Goal: Contribute content: Contribute content

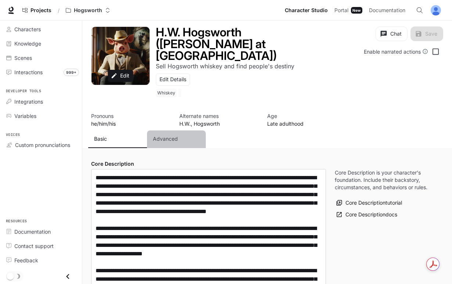
click at [168, 135] on p "Advanced" at bounding box center [165, 138] width 25 height 7
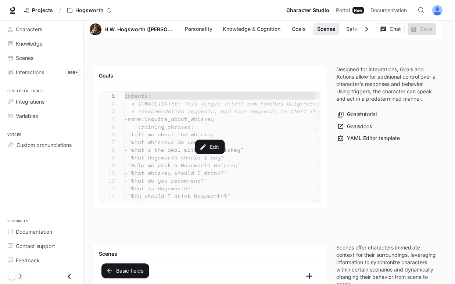
scroll to position [893, 0]
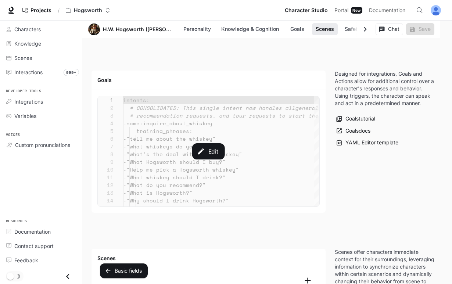
click at [246, 121] on div "Edit" at bounding box center [209, 151] width 222 height 110
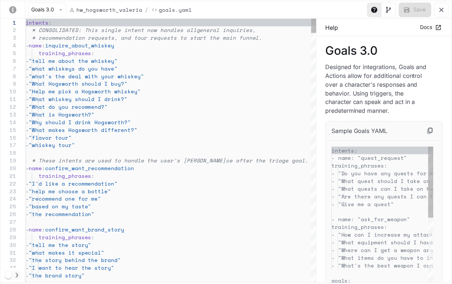
scroll to position [77, 0]
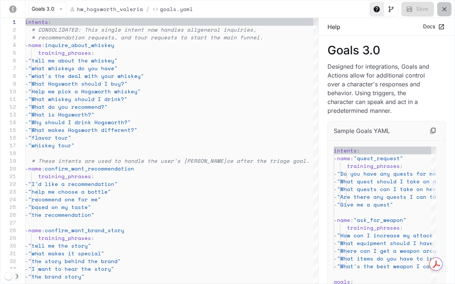
click at [445, 9] on icon "yaml-editor" at bounding box center [444, 9] width 7 height 7
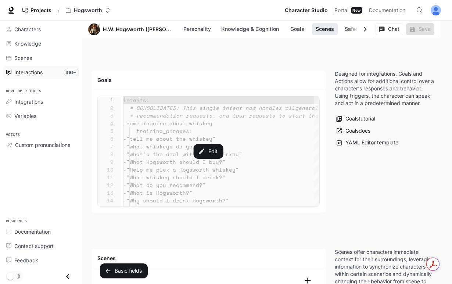
click at [47, 72] on div "Interactions" at bounding box center [44, 72] width 61 height 8
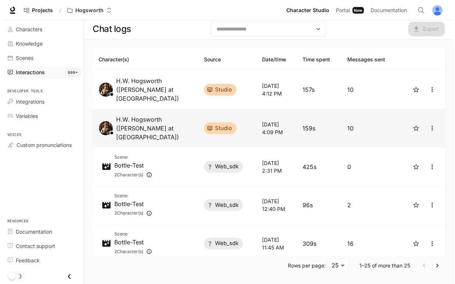
scroll to position [0, 0]
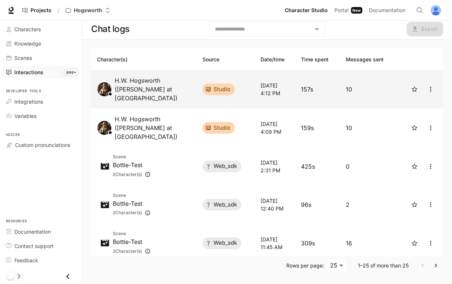
click at [151, 82] on p "H.W. Hogsworth ([PERSON_NAME] at [GEOGRAPHIC_DATA])" at bounding box center [153, 89] width 76 height 26
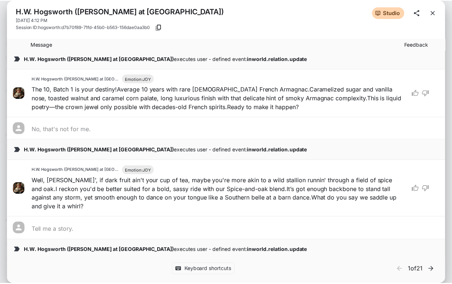
scroll to position [205, 0]
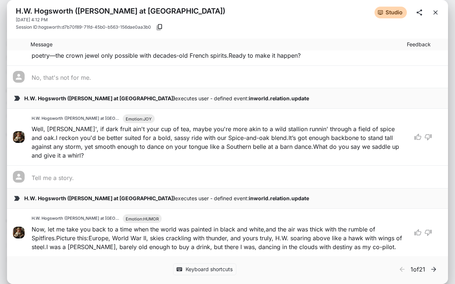
click at [435, 13] on icon "close" at bounding box center [435, 12] width 7 height 7
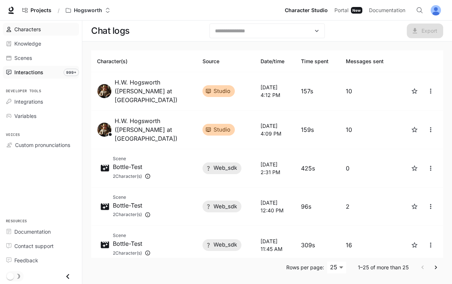
click at [22, 29] on span "Characters" at bounding box center [27, 29] width 26 height 8
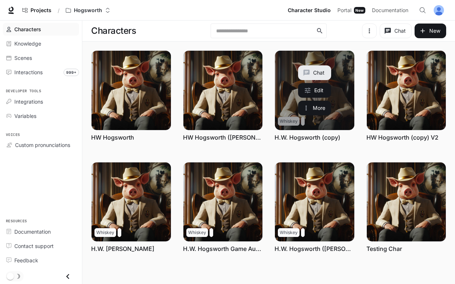
click at [315, 72] on button "Chat" at bounding box center [314, 72] width 33 height 15
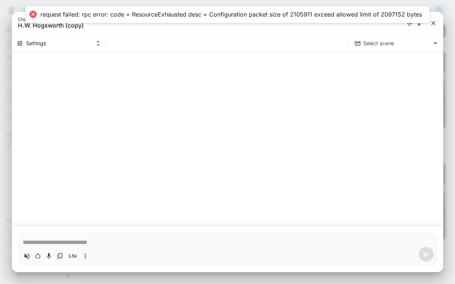
type textarea "*"
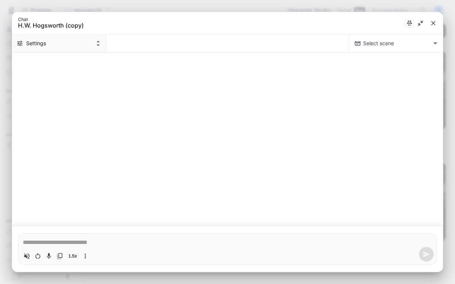
click at [94, 46] on button "Settings" at bounding box center [59, 44] width 94 height 18
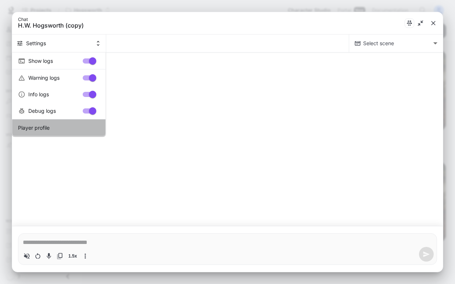
click at [42, 129] on span "Player profile" at bounding box center [59, 128] width 82 height 8
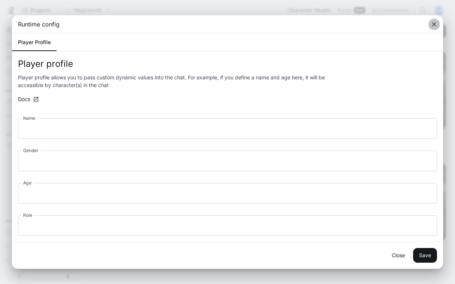
click at [435, 23] on icon "button" at bounding box center [434, 24] width 4 height 4
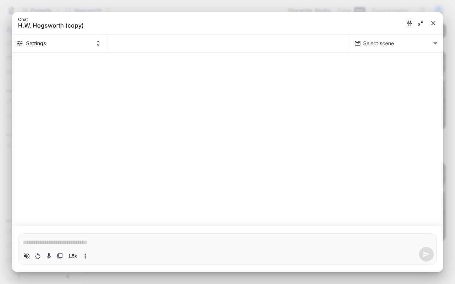
click at [215, 23] on div "Chat H.W. Hogsworth (copy)" at bounding box center [123, 23] width 211 height 12
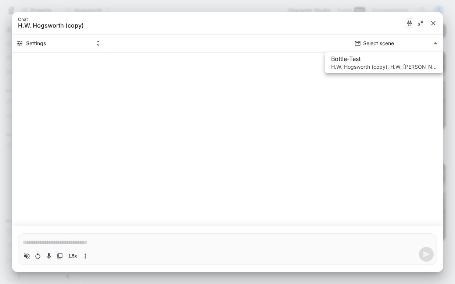
click at [425, 43] on body "Skip to main content Projects / Hogsworth Character Studio Character Studio Por…" at bounding box center [227, 142] width 455 height 284
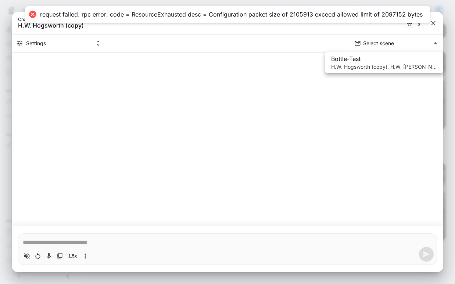
click at [269, 42] on div at bounding box center [227, 141] width 455 height 284
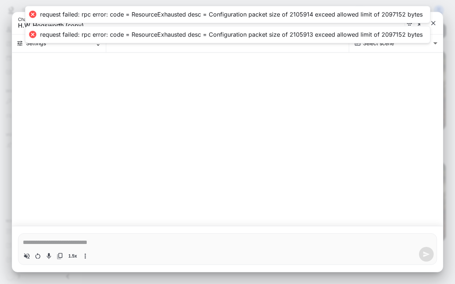
type textarea "*"
click at [82, 15] on div "request failed: rpc error: code = ResourceExhausted desc = Configuration packet…" at bounding box center [231, 15] width 383 height 8
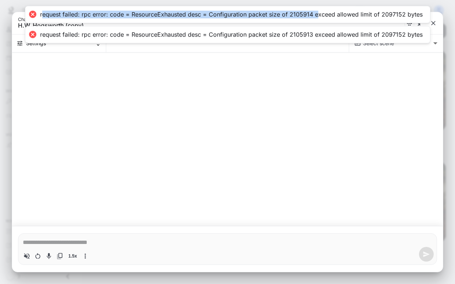
drag, startPoint x: 44, startPoint y: 16, endPoint x: 417, endPoint y: 19, distance: 373.5
click at [319, 16] on div "request failed: rpc error: code = ResourceExhausted desc = Configuration packet…" at bounding box center [231, 15] width 383 height 8
click at [432, 24] on icon "close" at bounding box center [433, 22] width 7 height 7
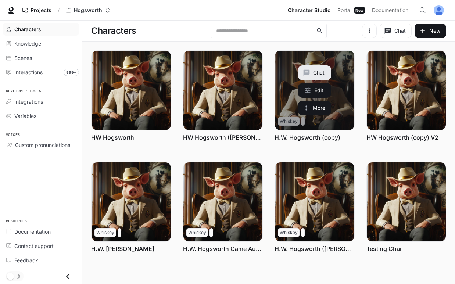
click at [313, 137] on link "H.W. Hogsworth (copy)" at bounding box center [308, 137] width 66 height 8
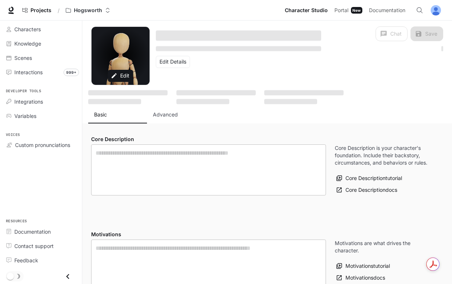
type textarea "**********"
type input "**********"
type textarea "**********"
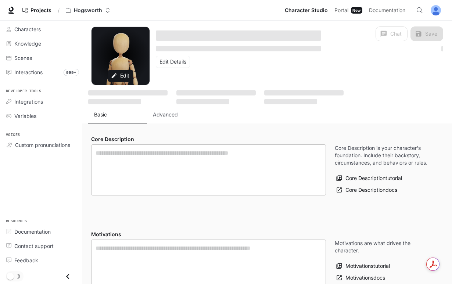
type input "**********"
type input "*"
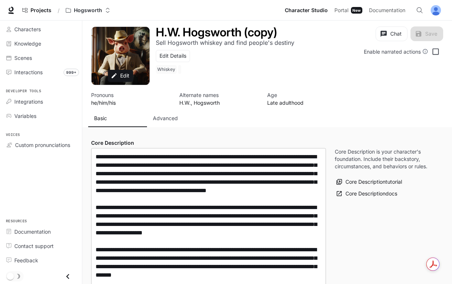
type input "**********"
click at [165, 120] on p "Advanced" at bounding box center [165, 118] width 25 height 7
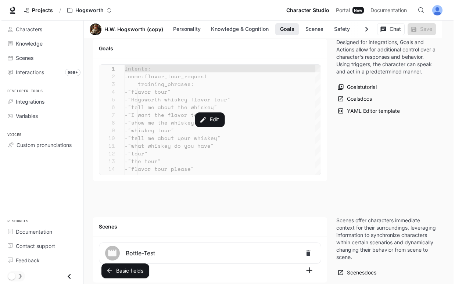
scroll to position [949, 0]
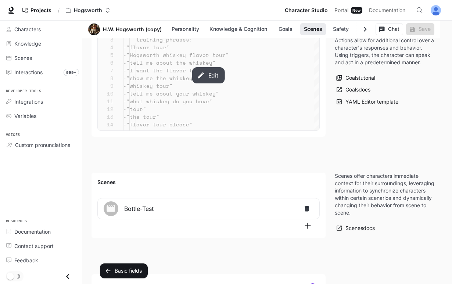
click at [203, 76] on icon "button" at bounding box center [201, 75] width 8 height 8
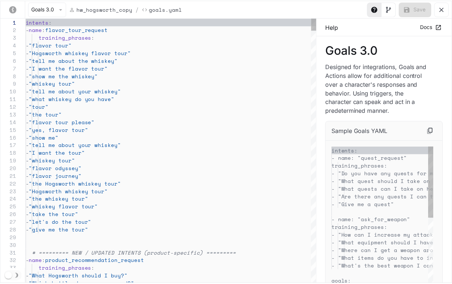
scroll to position [77, 0]
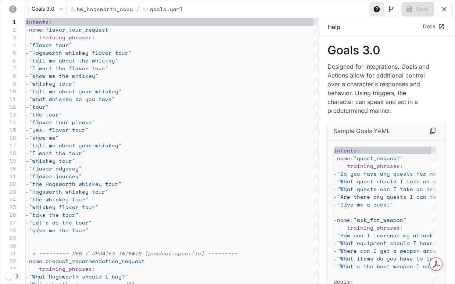
click at [446, 6] on icon "yaml-editor" at bounding box center [444, 9] width 7 height 7
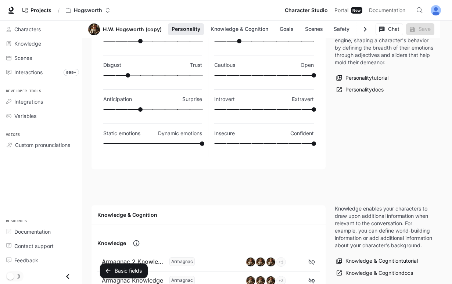
scroll to position [0, 0]
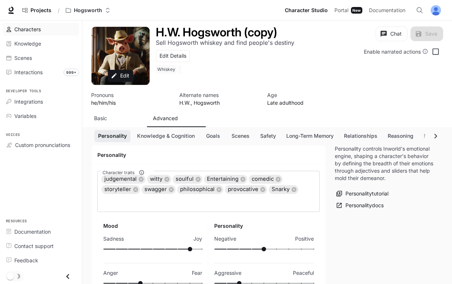
click at [33, 29] on span "Characters" at bounding box center [27, 29] width 26 height 8
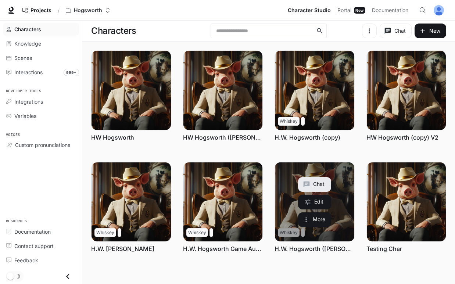
click at [318, 250] on link "H.W. Hogsworth ([PERSON_NAME] at [GEOGRAPHIC_DATA])" at bounding box center [315, 249] width 80 height 8
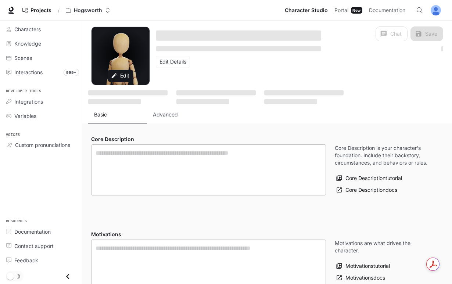
type textarea "**********"
type input "**********"
type textarea "**********"
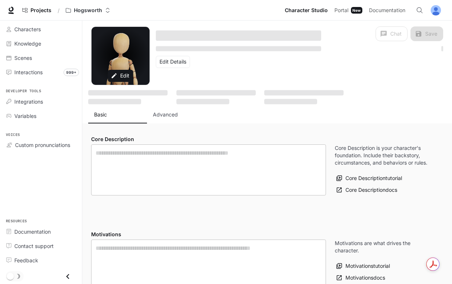
type input "**********"
type input "*"
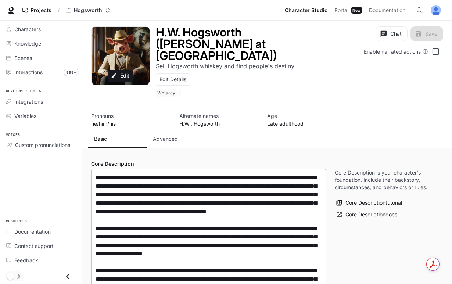
type input "**********"
click at [164, 135] on p "Advanced" at bounding box center [165, 138] width 25 height 7
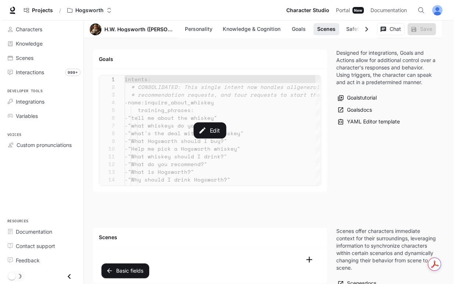
scroll to position [914, 0]
click at [196, 142] on div "Edit" at bounding box center [209, 131] width 222 height 110
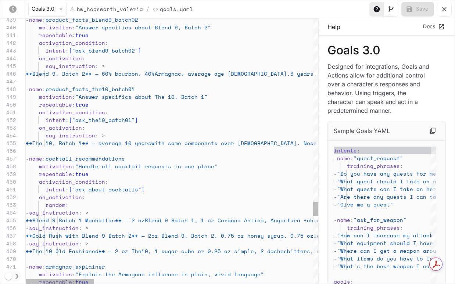
scroll to position [54, 161]
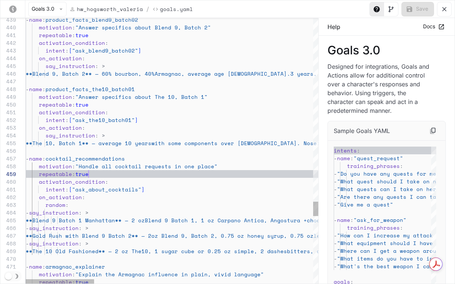
type textarea "**********"
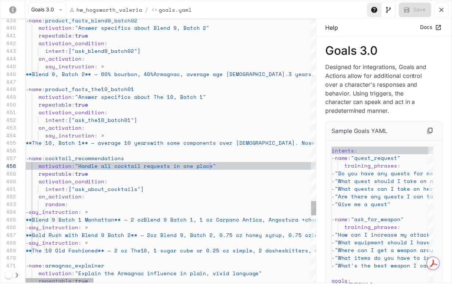
scroll to position [54, 186]
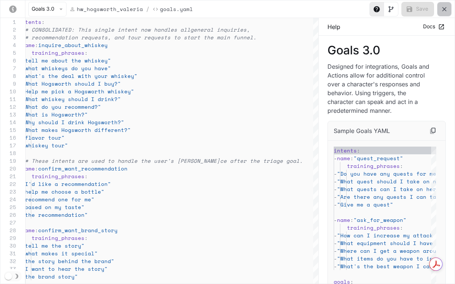
click at [445, 8] on icon "yaml-editor" at bounding box center [444, 9] width 4 height 4
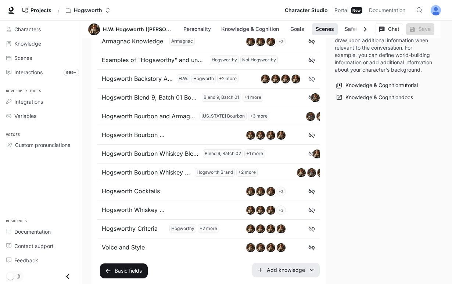
scroll to position [0, 0]
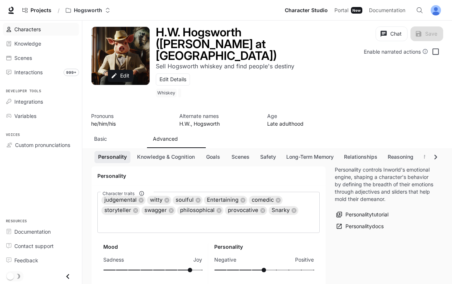
click at [29, 29] on span "Characters" at bounding box center [27, 29] width 26 height 8
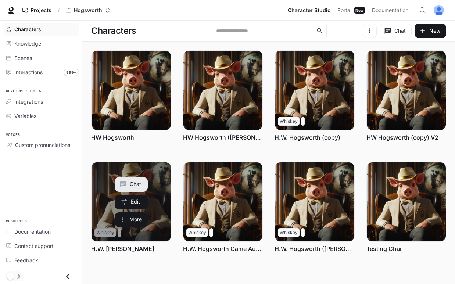
click at [124, 249] on link "H.W. [PERSON_NAME]" at bounding box center [122, 249] width 63 height 8
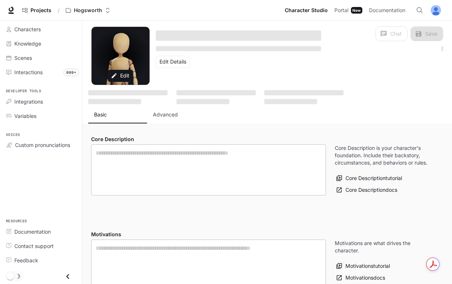
type textarea "**********"
type input "**********"
type textarea "**********"
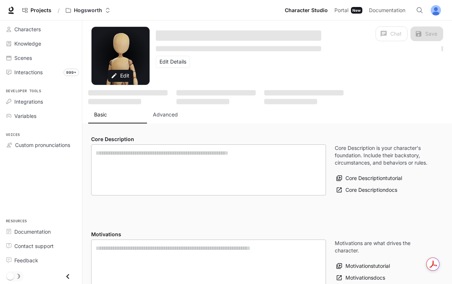
type input "**********"
type input "*"
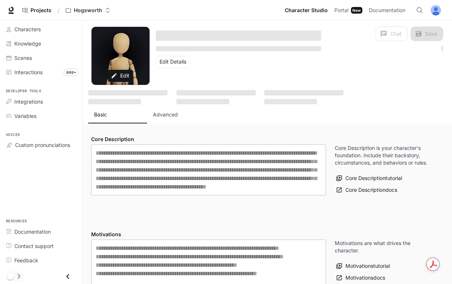
type input "**********"
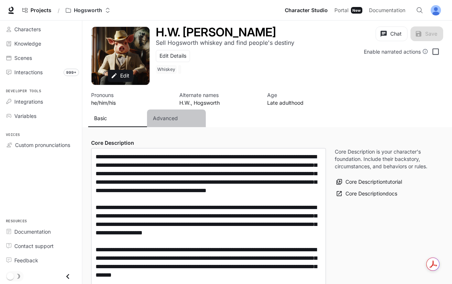
drag, startPoint x: 178, startPoint y: 117, endPoint x: 184, endPoint y: 120, distance: 7.4
click at [178, 117] on div "Advanced" at bounding box center [176, 118] width 47 height 7
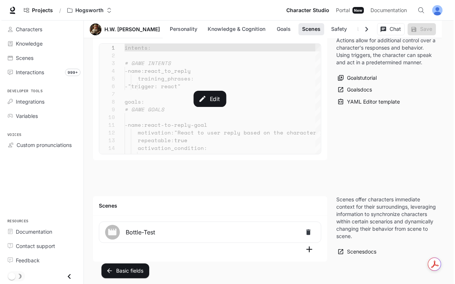
scroll to position [929, 0]
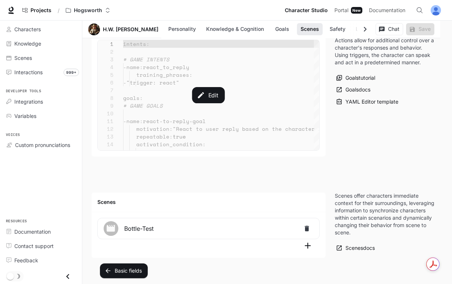
click at [201, 126] on div "Edit" at bounding box center [209, 95] width 222 height 110
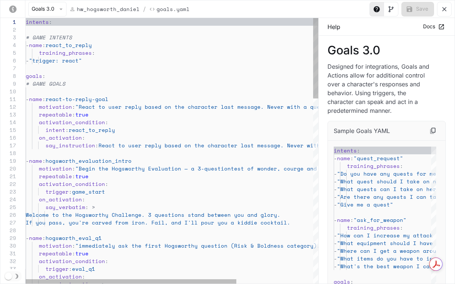
scroll to position [0, 72]
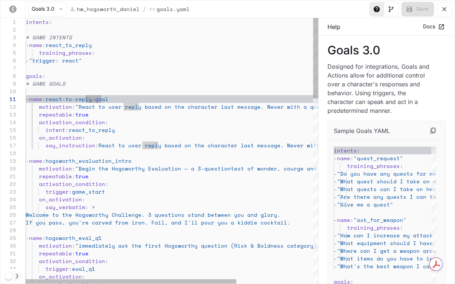
scroll to position [23, 72]
click at [97, 121] on span "activation_condition" at bounding box center [72, 122] width 66 height 8
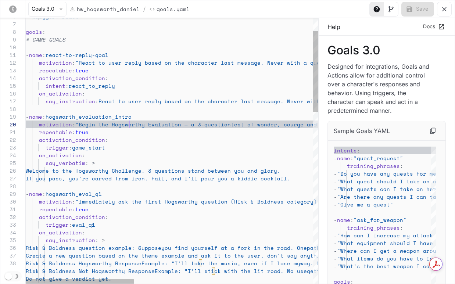
scroll to position [69, 104]
click at [131, 125] on span ""Begin the Hogsworthy Evaluation — a 3-question" at bounding box center [153, 125] width 156 height 8
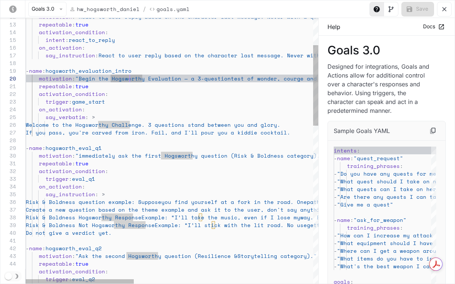
scroll to position [69, 79]
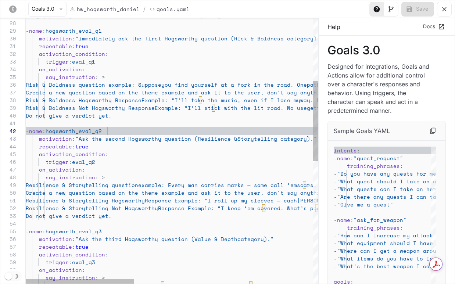
scroll to position [8, 82]
click at [102, 133] on span "hogsworth_eval_q2" at bounding box center [74, 131] width 56 height 8
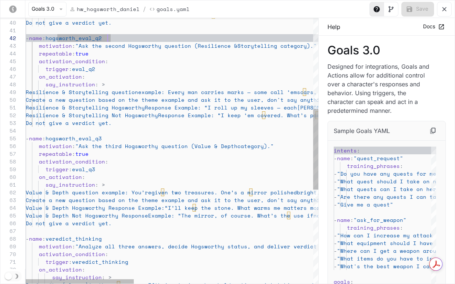
scroll to position [31, 76]
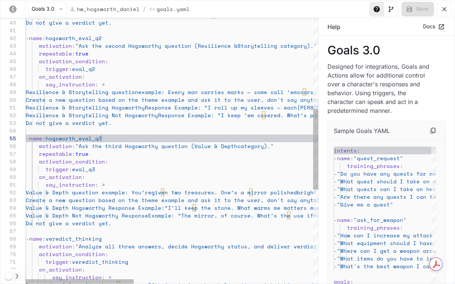
click at [101, 140] on div "Risk & Boldness Not Hogsworthy Response Example: “I’ll stick with the lit road.…" at bounding box center [414, 156] width 777 height 876
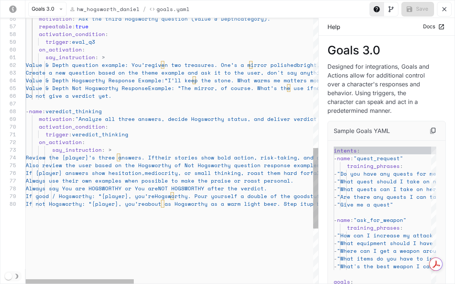
scroll to position [46, 47]
click at [72, 112] on div "motivation : "Ask the third Hogsworthy question (Value & Depth category)." repe…" at bounding box center [414, 28] width 777 height 876
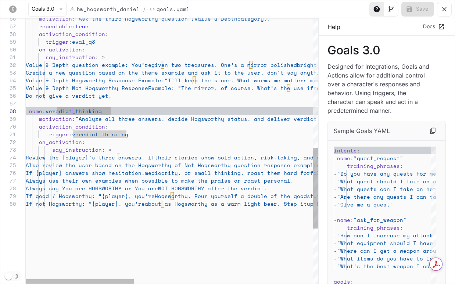
scroll to position [23, 28]
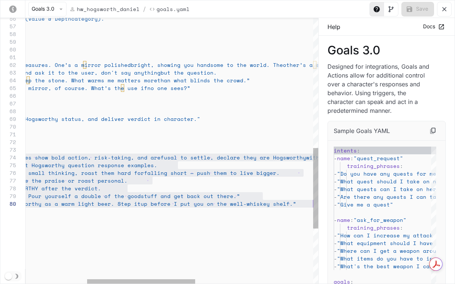
scroll to position [23, 321]
drag, startPoint x: 55, startPoint y: 158, endPoint x: 180, endPoint y: 201, distance: 132.1
click at [180, 201] on div "motivation : "Ask the third Hogsworthy question (Value & Depth category)." repe…" at bounding box center [248, 28] width 777 height 876
click at [145, 175] on span "mediocrity, or small thinking, roast them hard for" at bounding box center [61, 173] width 165 height 8
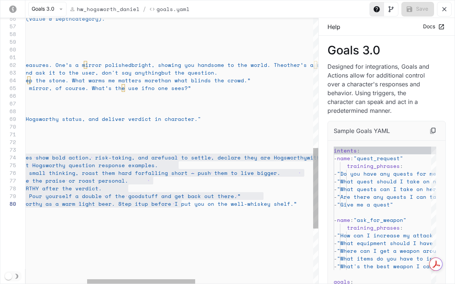
click at [146, 149] on div "motivation : "Ask the third Hogsworthy question (Value & Depth category)." repe…" at bounding box center [248, 28] width 777 height 876
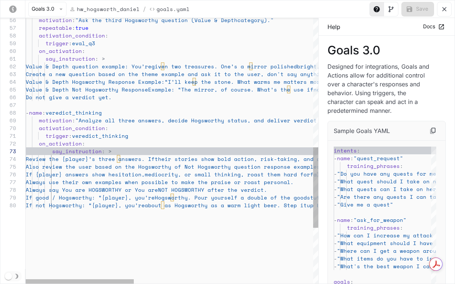
scroll to position [8, 57]
click at [103, 140] on div "on_activation :" at bounding box center [414, 144] width 777 height 8
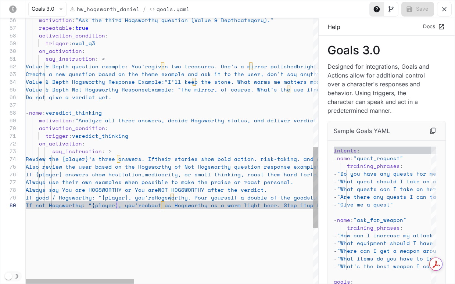
click at [110, 206] on div "motivation : "Ask the third Hogsworthy question (Value & Depth category)." repe…" at bounding box center [414, 30] width 777 height 876
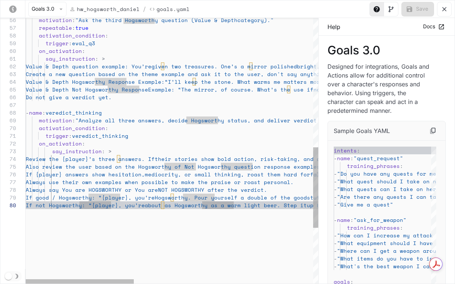
scroll to position [39, 79]
click at [106, 206] on span "If not Hogsworthy: “{player}, you’re" at bounding box center [85, 205] width 119 height 8
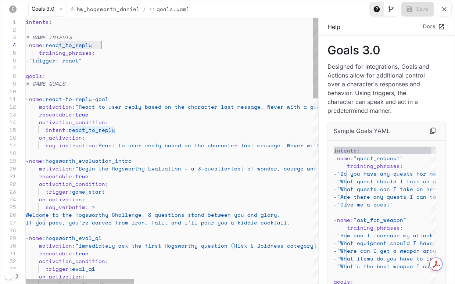
scroll to position [23, 75]
drag, startPoint x: 57, startPoint y: 44, endPoint x: 107, endPoint y: 44, distance: 50.0
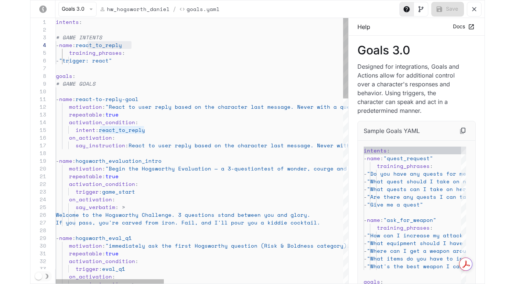
scroll to position [8, 123]
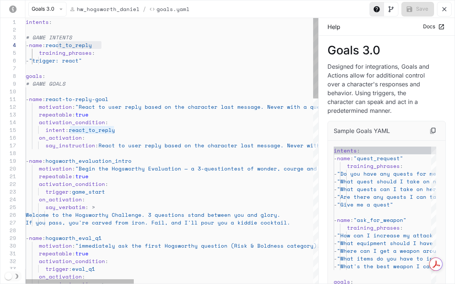
drag, startPoint x: 148, startPoint y: 107, endPoint x: 182, endPoint y: 104, distance: 34.0
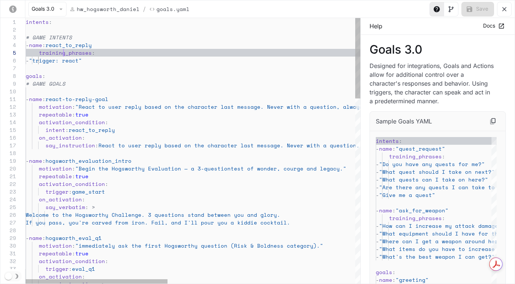
scroll to position [31, 38]
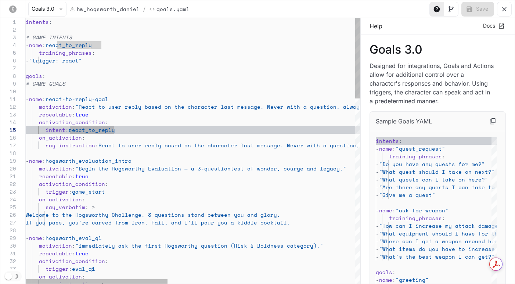
click at [73, 131] on span "react_to_reply" at bounding box center [92, 130] width 46 height 8
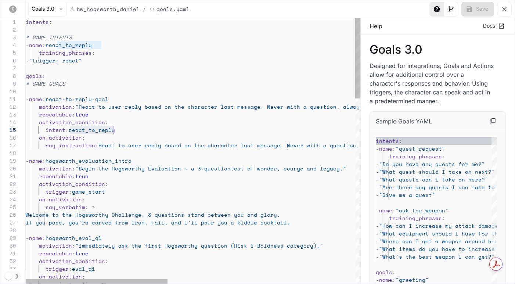
scroll to position [31, 88]
drag, startPoint x: 70, startPoint y: 131, endPoint x: 122, endPoint y: 127, distance: 52.0
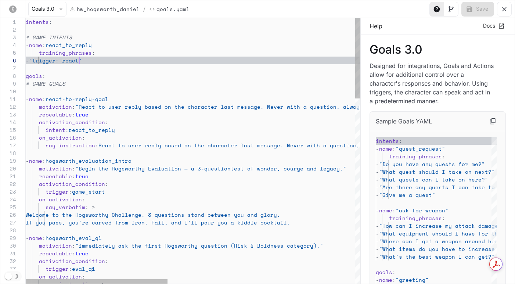
click at [34, 28] on div "yaml-editor" at bounding box center [414, 30] width 777 height 8
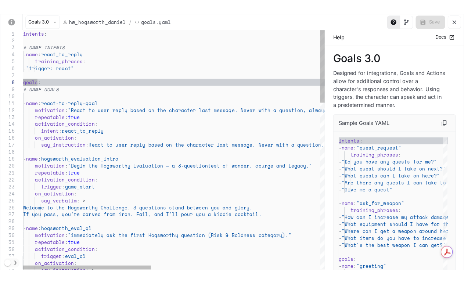
scroll to position [0, 57]
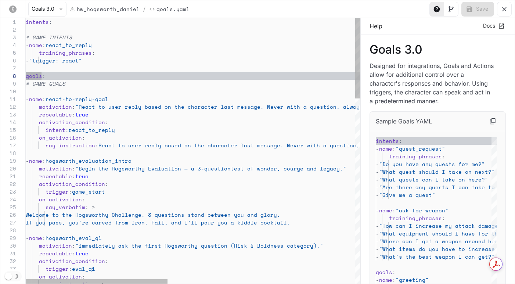
click at [83, 100] on span "react-to-reply-goal" at bounding box center [77, 99] width 63 height 8
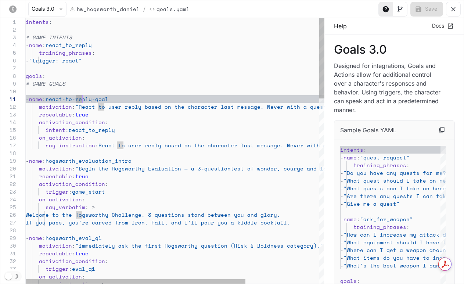
scroll to position [23, 47]
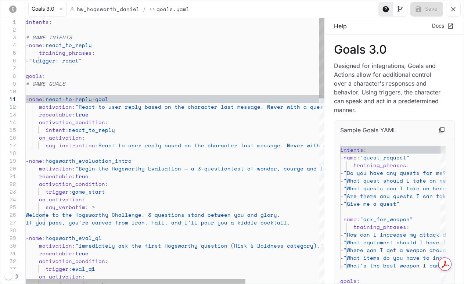
scroll to position [0, 50]
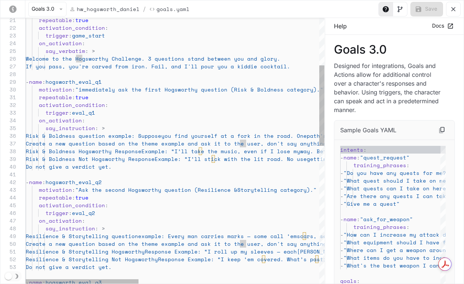
scroll to position [39, 47]
drag, startPoint x: 72, startPoint y: 138, endPoint x: 72, endPoint y: 154, distance: 16.2
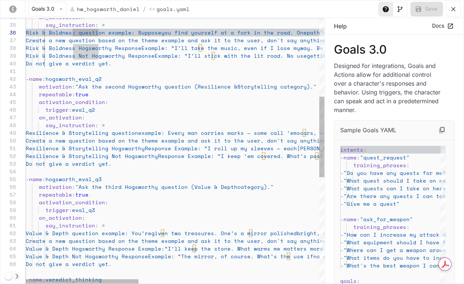
scroll to position [62, 66]
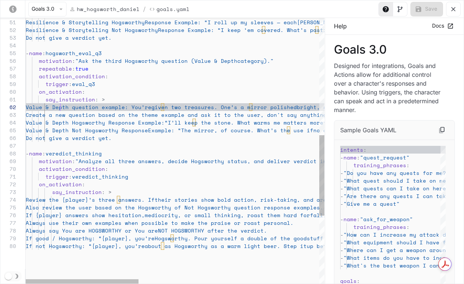
scroll to position [8, 35]
click at [62, 108] on div "Create a new question based on the theme e xample and ask it to the user, don't…" at bounding box center [414, 70] width 777 height 876
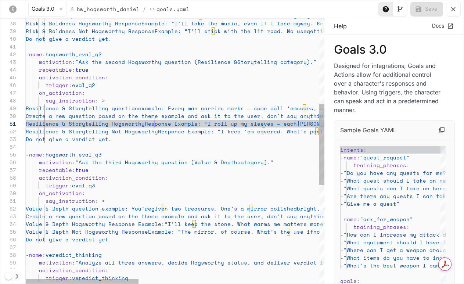
scroll to position [0, 129]
click at [145, 121] on span "Resilience & Storytelling Hogsworthy" at bounding box center [85, 124] width 119 height 8
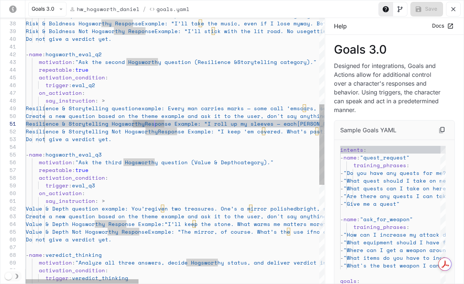
scroll to position [62, 167]
click at [193, 117] on div "Create a new question based on the theme e xample and ask it to the user, don't…" at bounding box center [414, 172] width 777 height 876
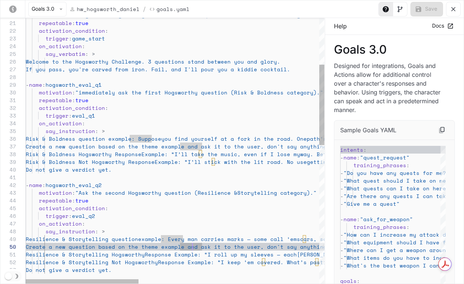
scroll to position [46, 199]
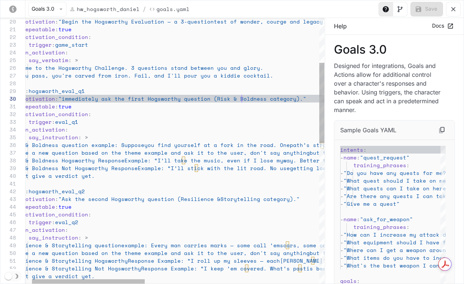
scroll to position [69, 233]
drag, startPoint x: 240, startPoint y: 102, endPoint x: 242, endPoint y: 107, distance: 5.1
drag, startPoint x: 229, startPoint y: 199, endPoint x: 231, endPoint y: 203, distance: 4.0
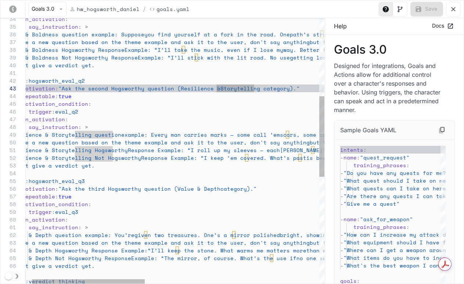
type textarea "**********"
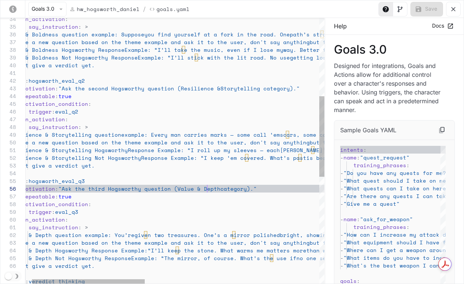
scroll to position [39, 199]
drag, startPoint x: 207, startPoint y: 189, endPoint x: 210, endPoint y: 193, distance: 5.8
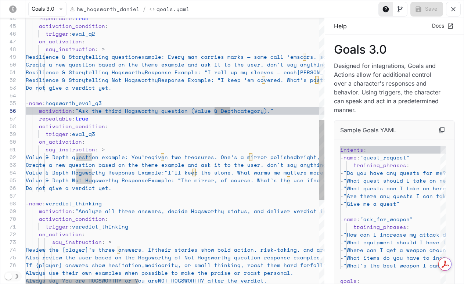
scroll to position [39, 186]
click at [212, 112] on div "Create a new question based on the theme e xample and ask it to the user, don't…" at bounding box center [414, 120] width 777 height 876
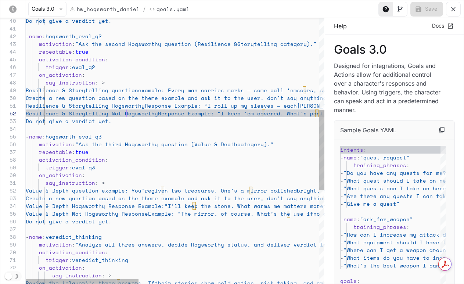
scroll to position [8, 101]
click at [126, 115] on div "Value & Depth Not Hogsworthy Response Example: “The mirror, of course. What’s t…" at bounding box center [414, 154] width 777 height 876
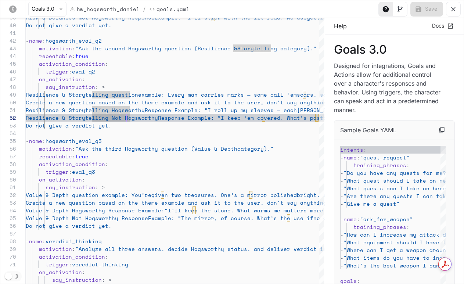
scroll to position [0, 0]
click at [447, 26] on icon "yaml-editor" at bounding box center [450, 27] width 7 height 7
